Goal: Task Accomplishment & Management: Use online tool/utility

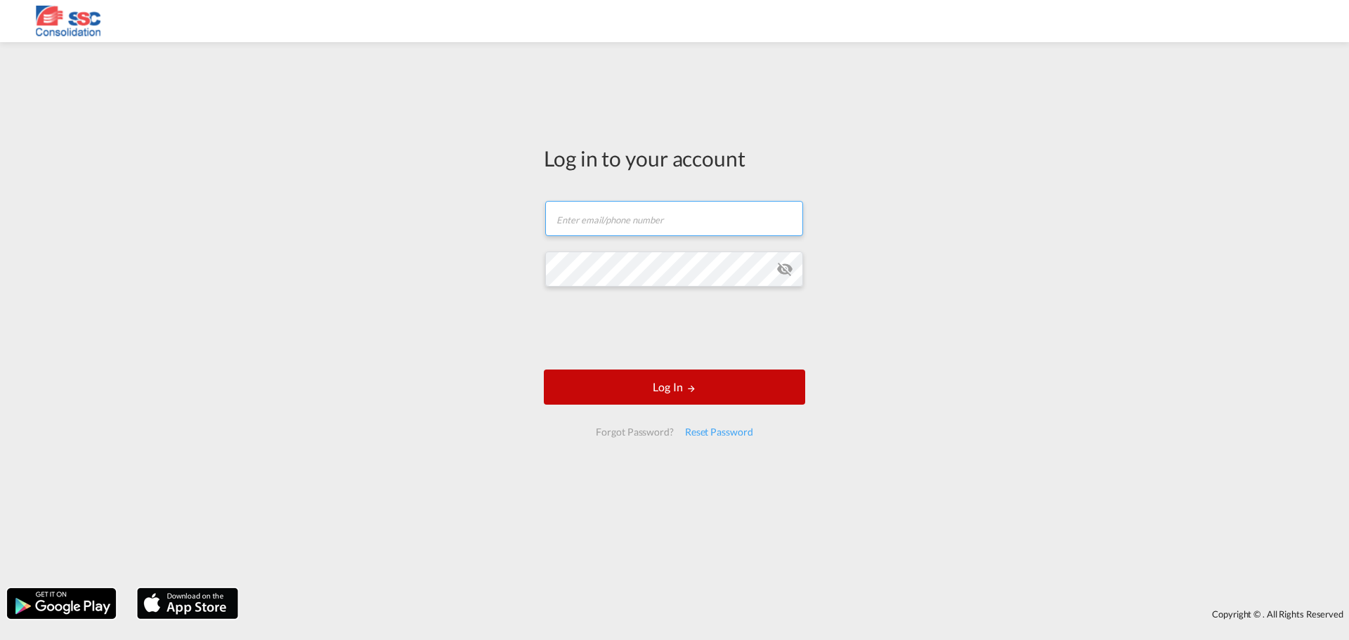
type input "[EMAIL_ADDRESS][DOMAIN_NAME]"
click at [684, 385] on button "Log In" at bounding box center [674, 387] width 261 height 35
